Goal: Information Seeking & Learning: Learn about a topic

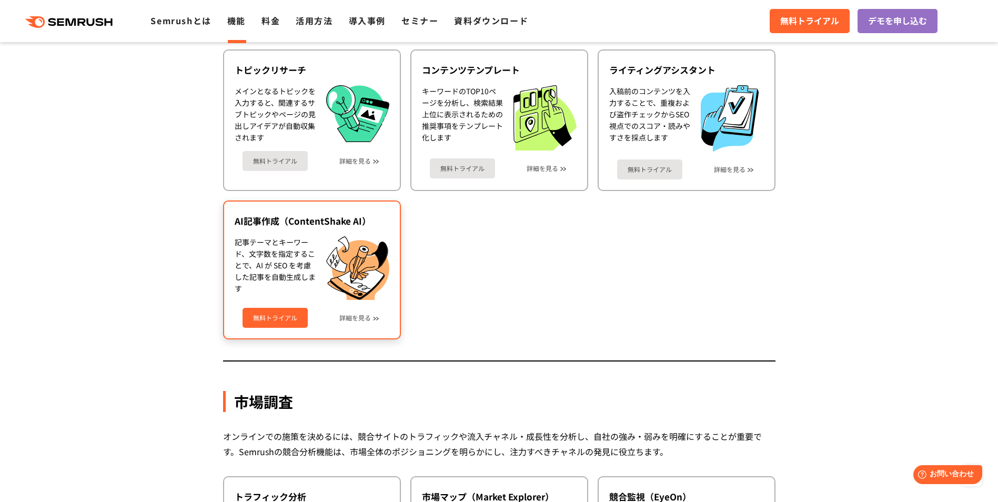
scroll to position [1525, 0]
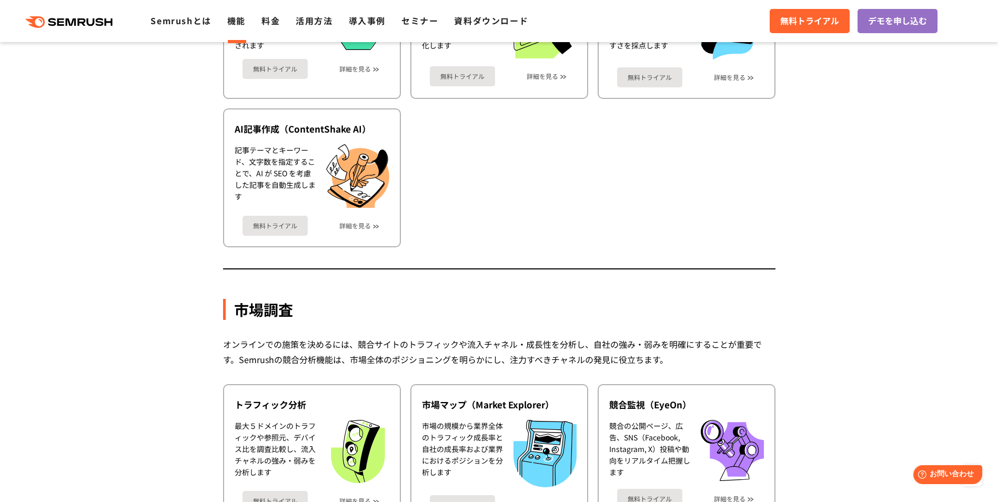
click at [750, 260] on div "市場調査 オンラインでの施策を決めるには、競合サイトのトラフィックや流入チャネル・成長性を分析し、自社の強み・弱みを明確にすることが重要です。Semrushの…" at bounding box center [499, 472] width 552 height 443
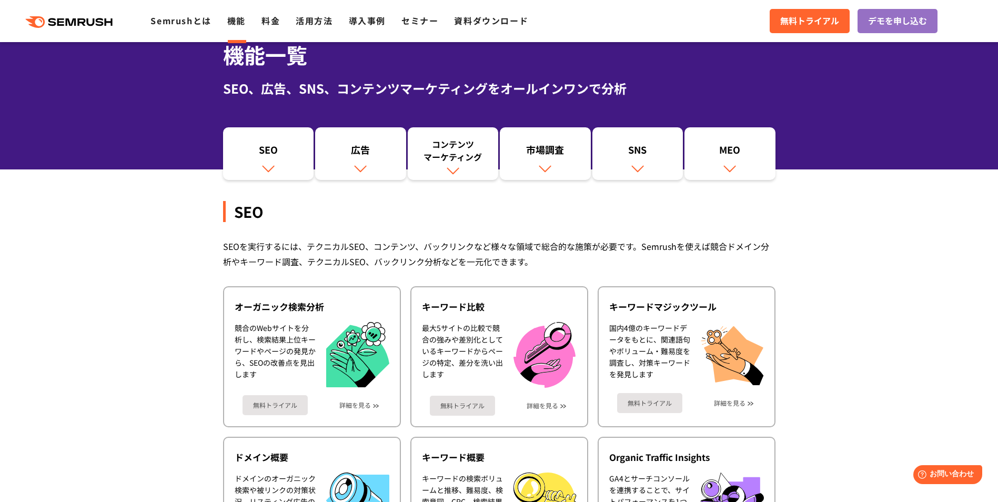
scroll to position [0, 0]
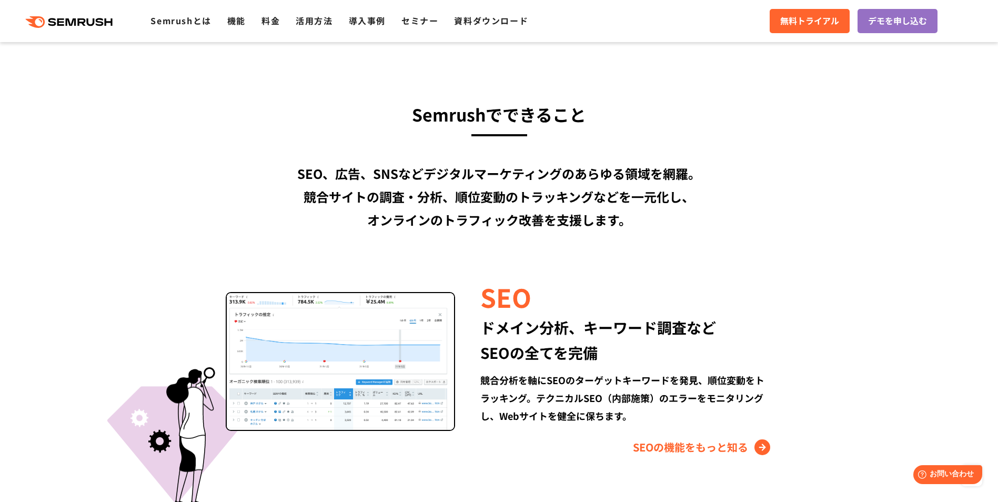
scroll to position [841, 0]
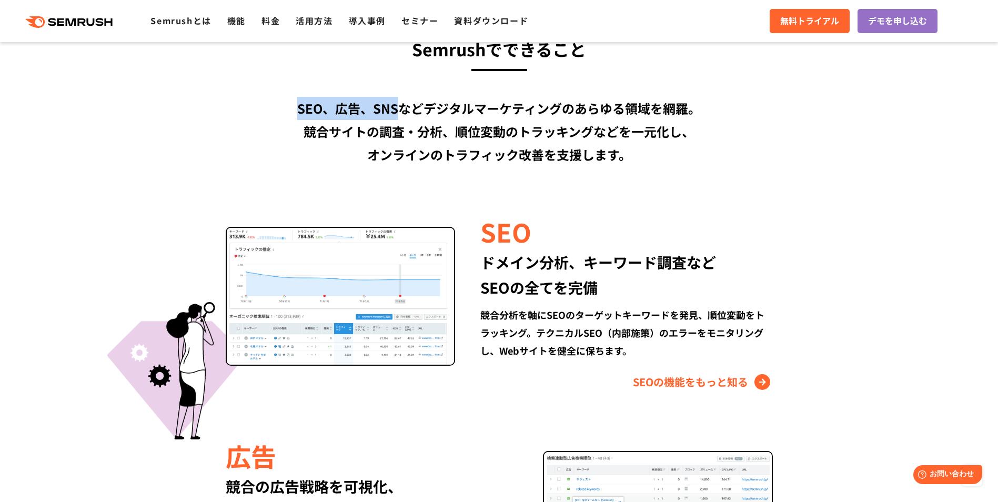
drag, startPoint x: 400, startPoint y: 110, endPoint x: 300, endPoint y: 108, distance: 99.4
click at [300, 108] on div "SEO、広告、SNSなどデジタルマーケティングのあらゆる領域を網羅。 競合サイトの調査・分析、順位変動のトラッキングなどを一元化し、 オンラインのトラフィック…" at bounding box center [499, 131] width 605 height 69
drag, startPoint x: 300, startPoint y: 108, endPoint x: 319, endPoint y: 108, distance: 18.9
copy div "SEO、広告、SNS"
click at [802, 152] on div "Semrushでできること SEO、広告、SNSなどデジタルマーケティングのあらゆる領域を網羅。 競合サイトの調査・分析、順位変動のトラッキングなどを一元化し…" at bounding box center [499, 504] width 626 height 939
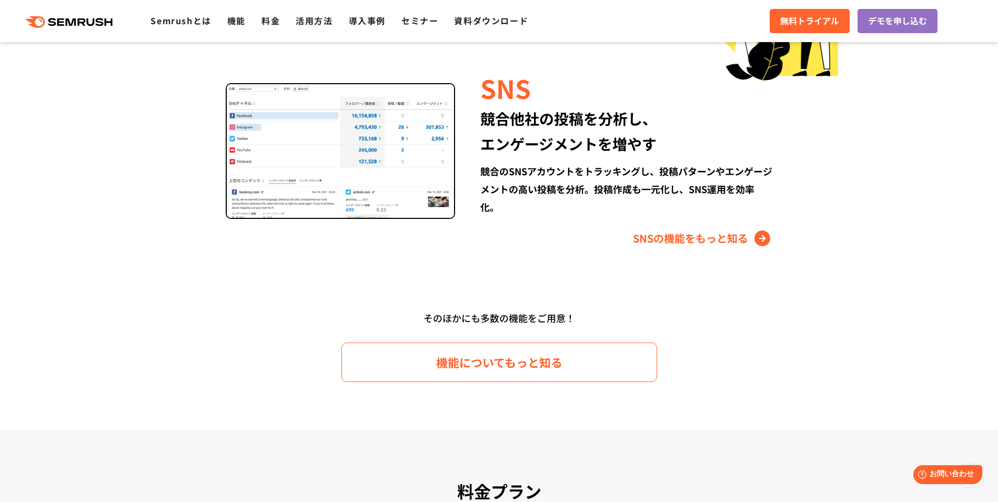
scroll to position [1578, 0]
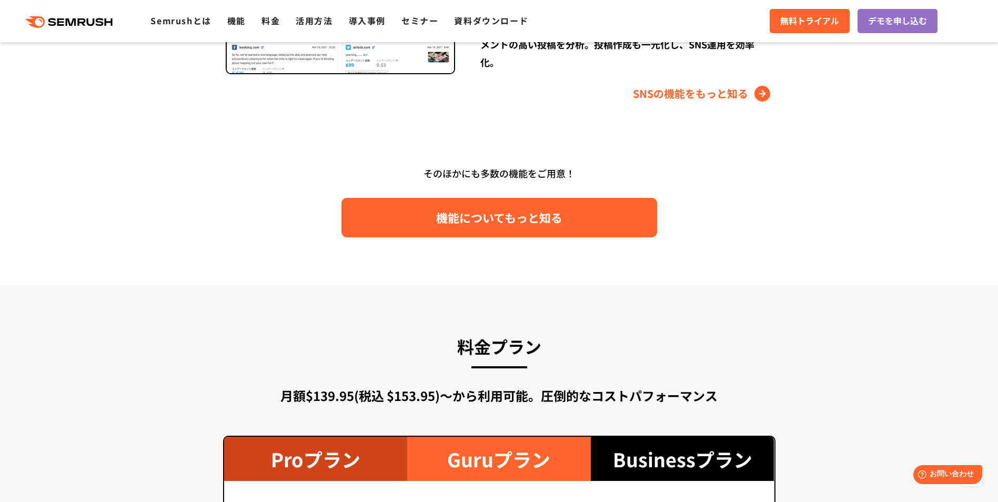
click at [527, 225] on span "機能についてもっと知る" at bounding box center [499, 217] width 126 height 18
